Goal: Find specific page/section: Find specific page/section

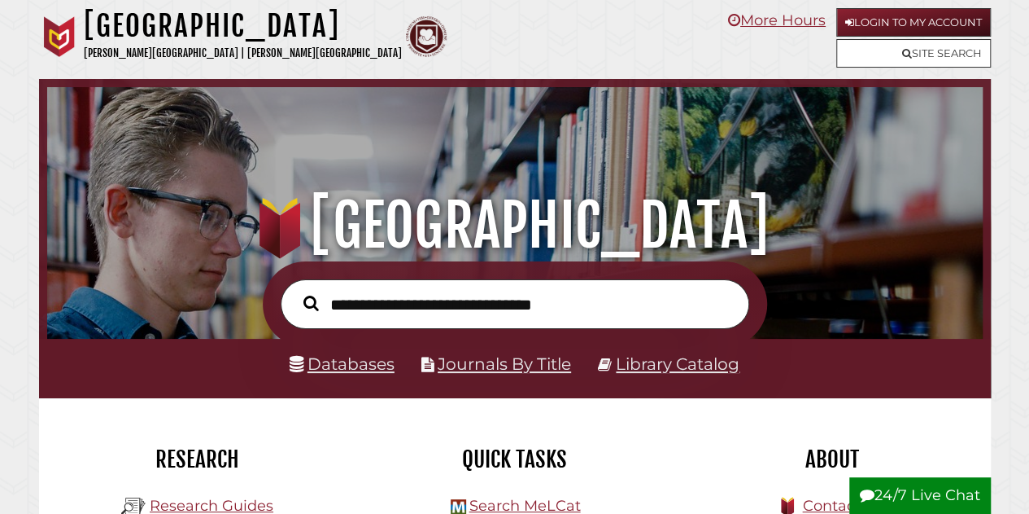
scroll to position [309, 928]
click at [398, 304] on input "text" at bounding box center [515, 304] width 469 height 50
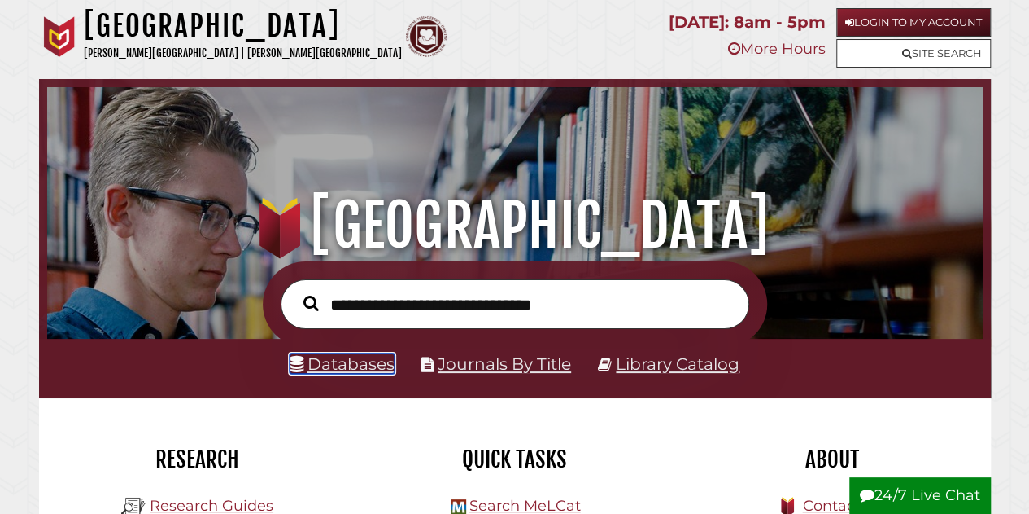
click at [382, 362] on link "Databases" at bounding box center [342, 363] width 105 height 20
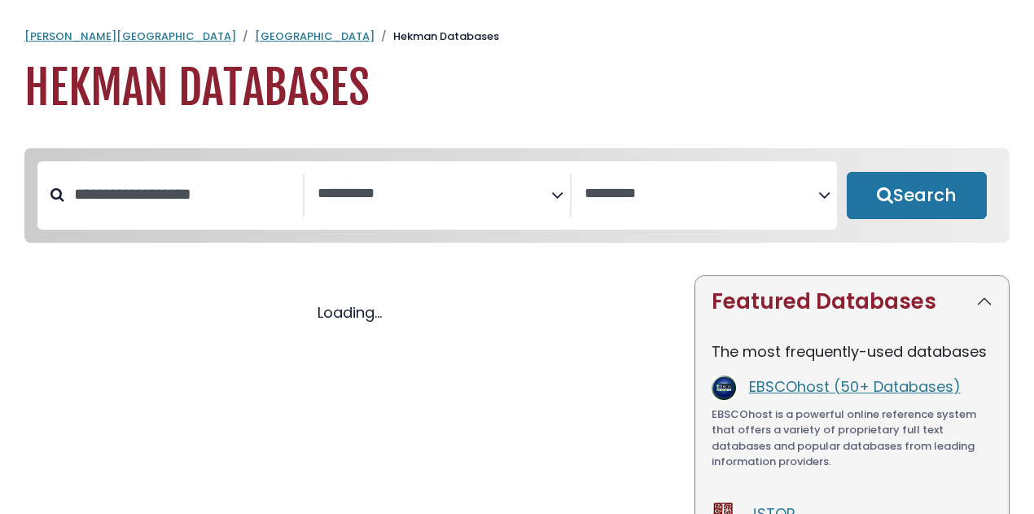
select select "Database Subject Filter"
select select "Database Vendors Filter"
select select "Database Subject Filter"
select select "Database Vendors Filter"
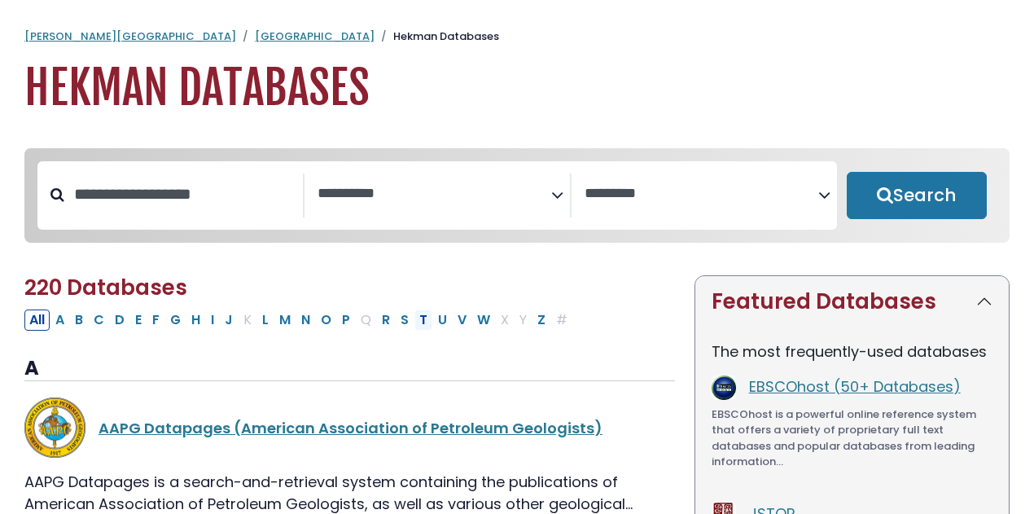
click at [414, 324] on button "T" at bounding box center [423, 319] width 18 height 21
select select "Database Subject Filter"
select select "Database Vendors Filter"
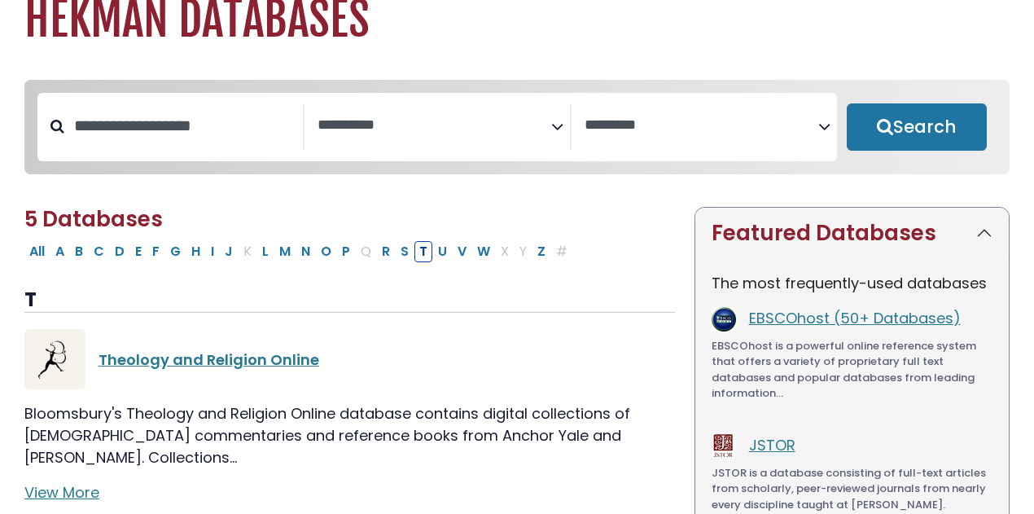
scroll to position [163, 0]
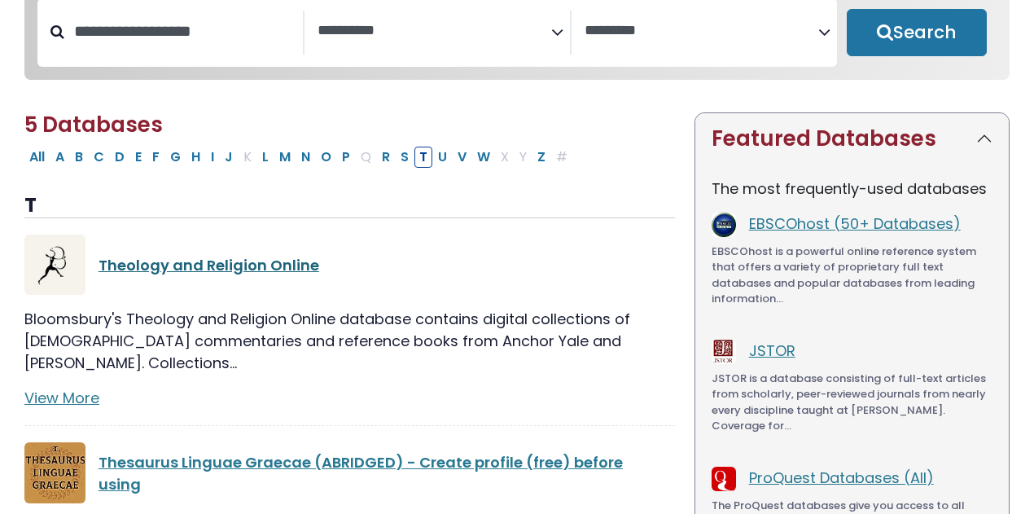
click at [292, 266] on link "Theology and Religion Online" at bounding box center [208, 265] width 221 height 20
